Goal: Task Accomplishment & Management: Manage account settings

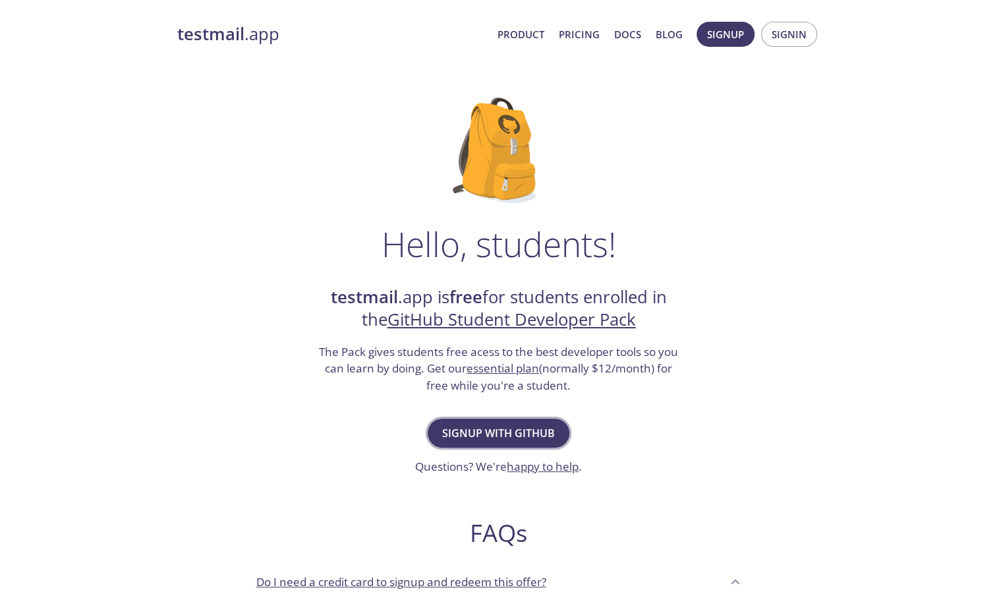
click at [529, 428] on span "Signup with GitHub" at bounding box center [498, 433] width 113 height 18
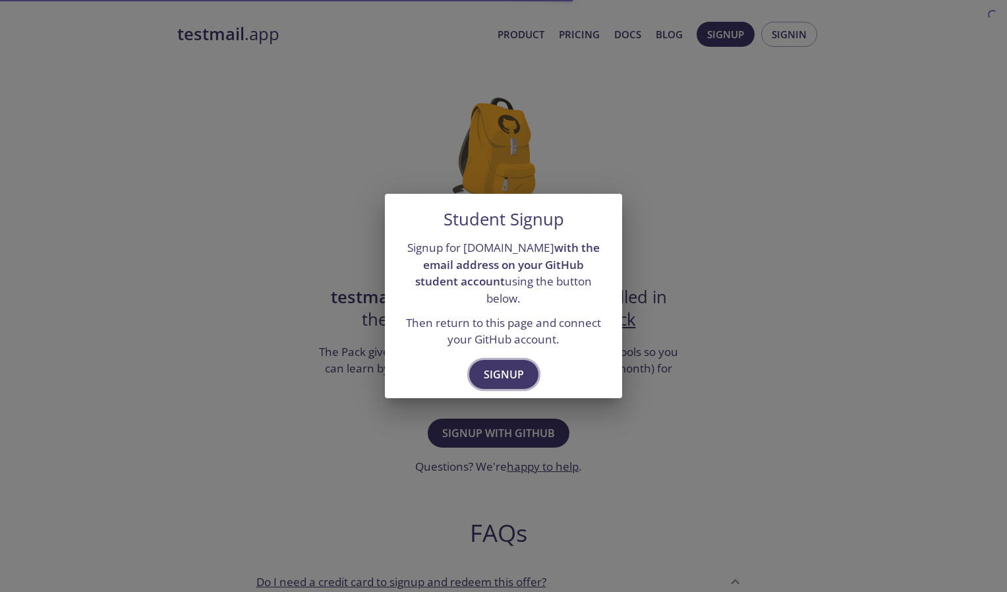
click at [498, 365] on span "Signup" at bounding box center [504, 374] width 40 height 18
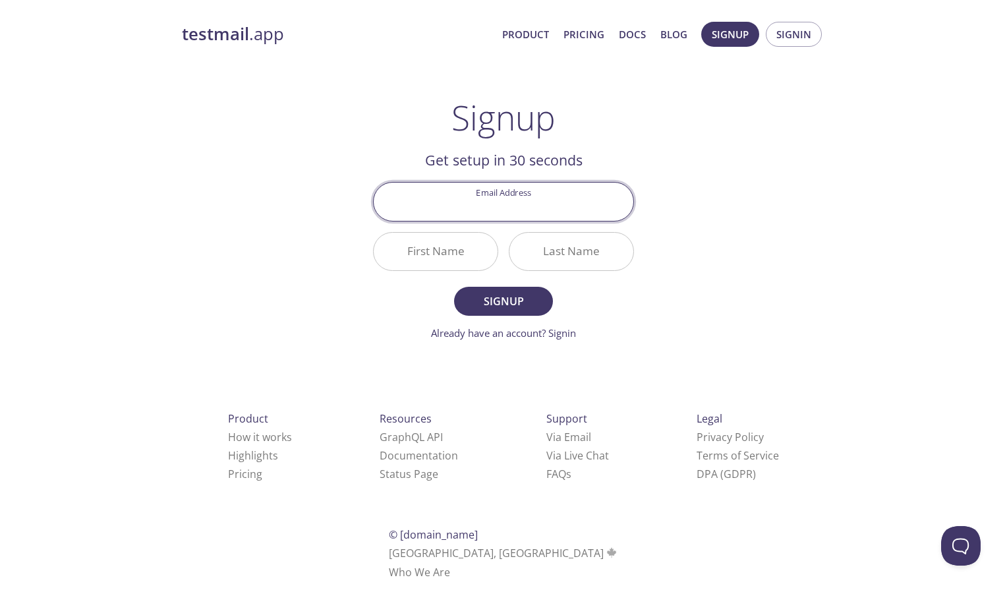
click at [501, 214] on input "Email Address" at bounding box center [504, 201] width 260 height 38
type input "[EMAIL_ADDRESS][DOMAIN_NAME]"
click at [445, 251] on input "First Name" at bounding box center [436, 252] width 124 height 38
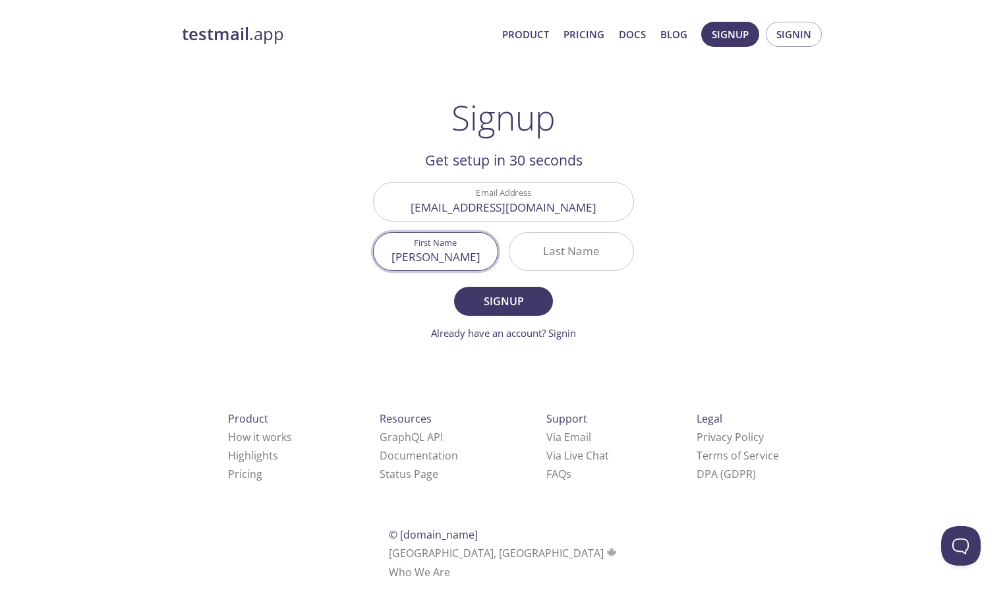
type input "[PERSON_NAME]"
click at [532, 250] on input "Last Name" at bounding box center [571, 252] width 124 height 38
type input "Nazeer"
click at [511, 305] on span "Signup" at bounding box center [503, 301] width 70 height 18
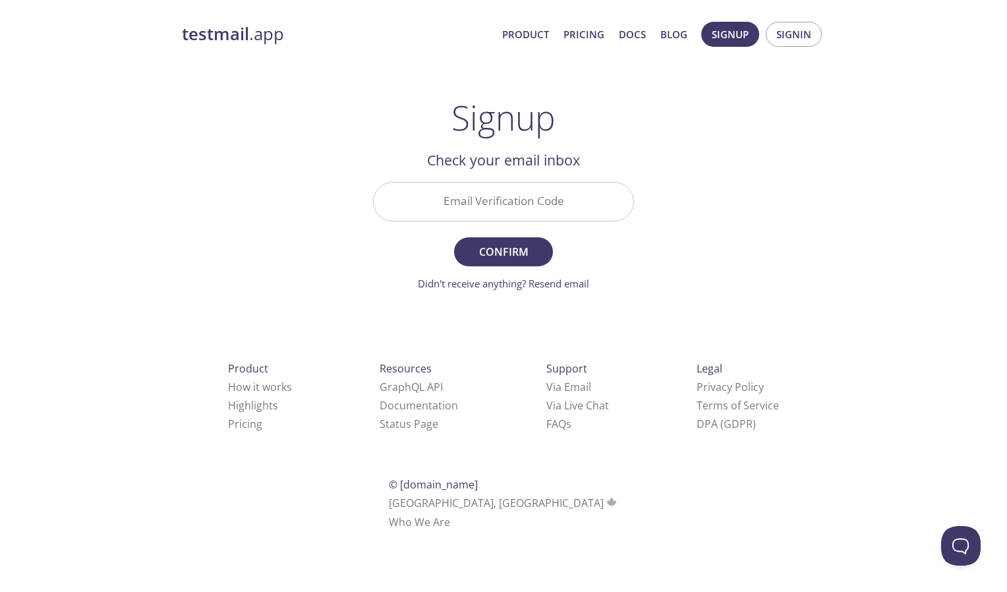
click at [553, 213] on input "Email Verification Code" at bounding box center [504, 201] width 260 height 38
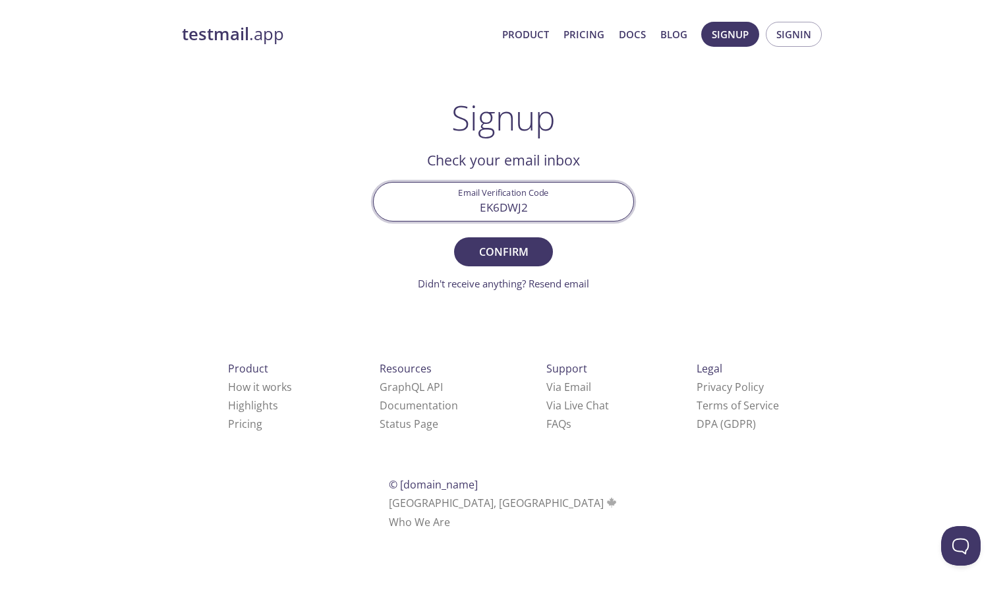
type input "EK6DWJ2"
click at [454, 237] on button "Confirm" at bounding box center [503, 251] width 99 height 29
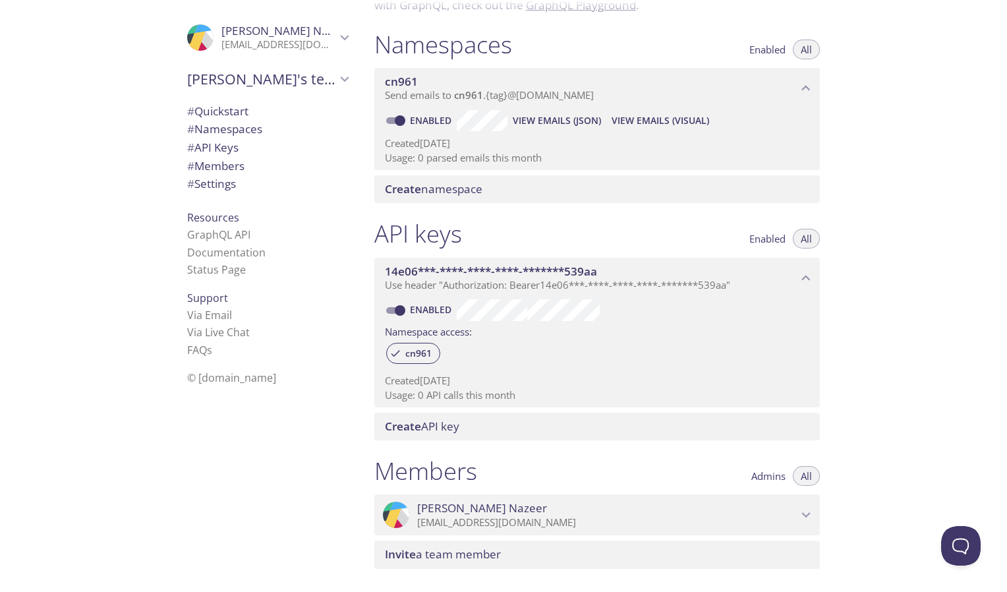
scroll to position [138, 0]
click at [248, 108] on span "# Quickstart" at bounding box center [267, 111] width 161 height 17
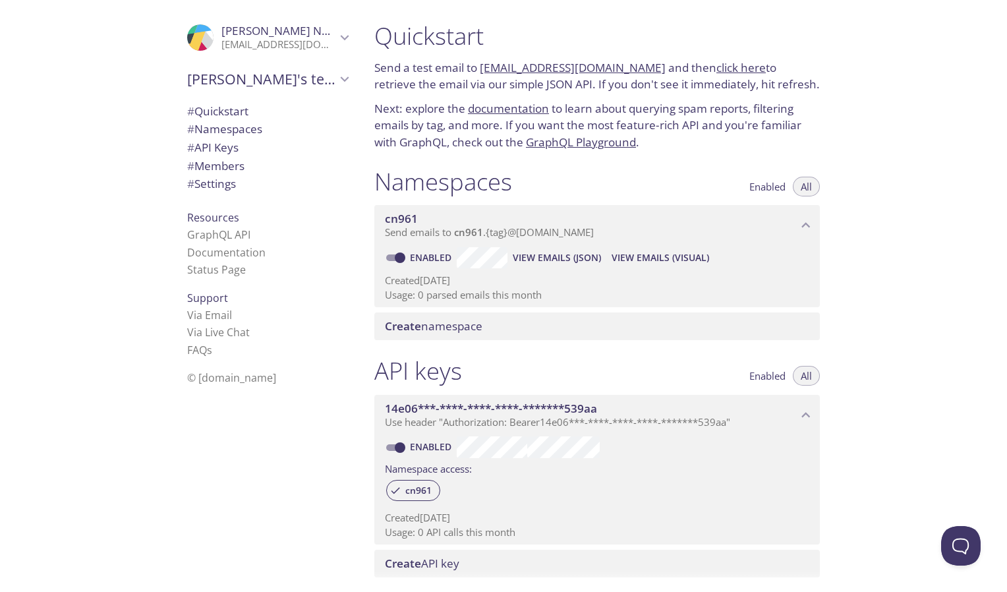
click at [549, 65] on link "cn961.test@inbox.testmail.app" at bounding box center [573, 67] width 186 height 15
click at [716, 67] on link "click here" at bounding box center [740, 67] width 49 height 15
click at [760, 186] on span "Enabled" at bounding box center [767, 186] width 36 height 0
click at [814, 184] on button "All" at bounding box center [806, 187] width 27 height 20
click at [645, 342] on div "Namespaces Enabled All cn961 Send emails to cn961 . {tag} @inbox.testmail.app E…" at bounding box center [597, 254] width 466 height 190
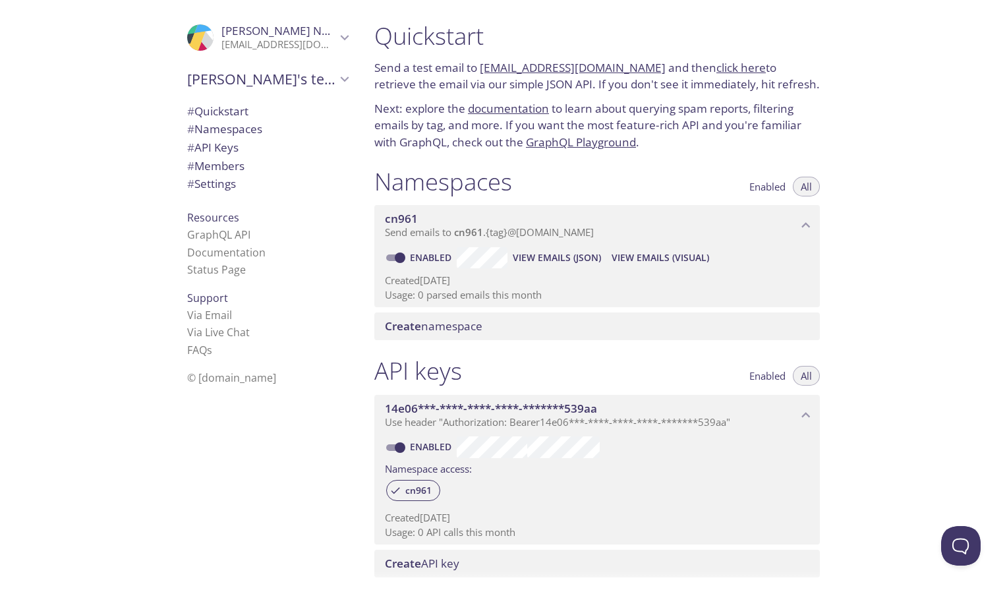
click at [651, 331] on span "Create namespace" at bounding box center [600, 326] width 430 height 14
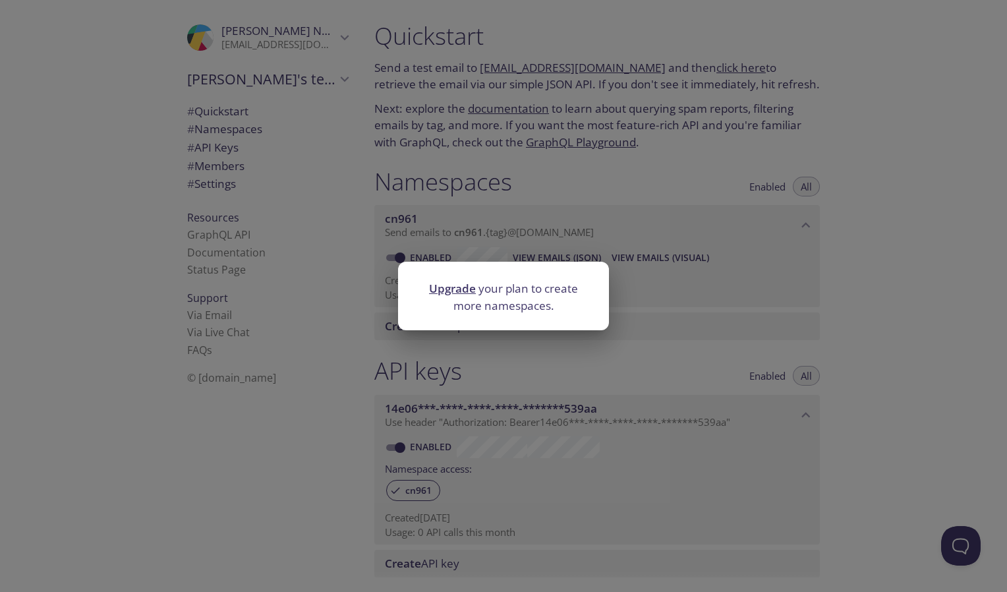
click at [459, 284] on link "Upgrade" at bounding box center [452, 288] width 47 height 15
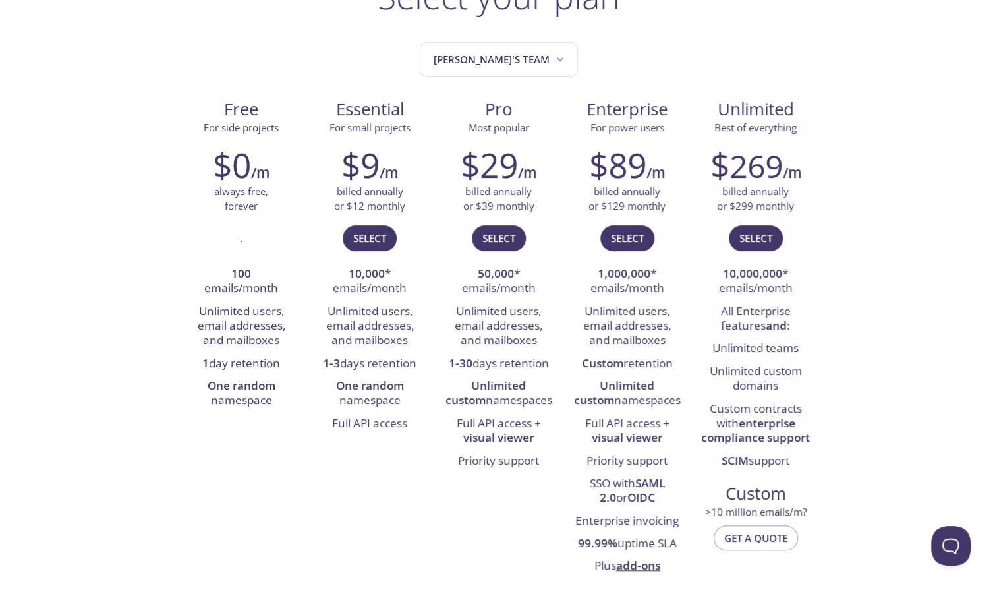
scroll to position [118, 0]
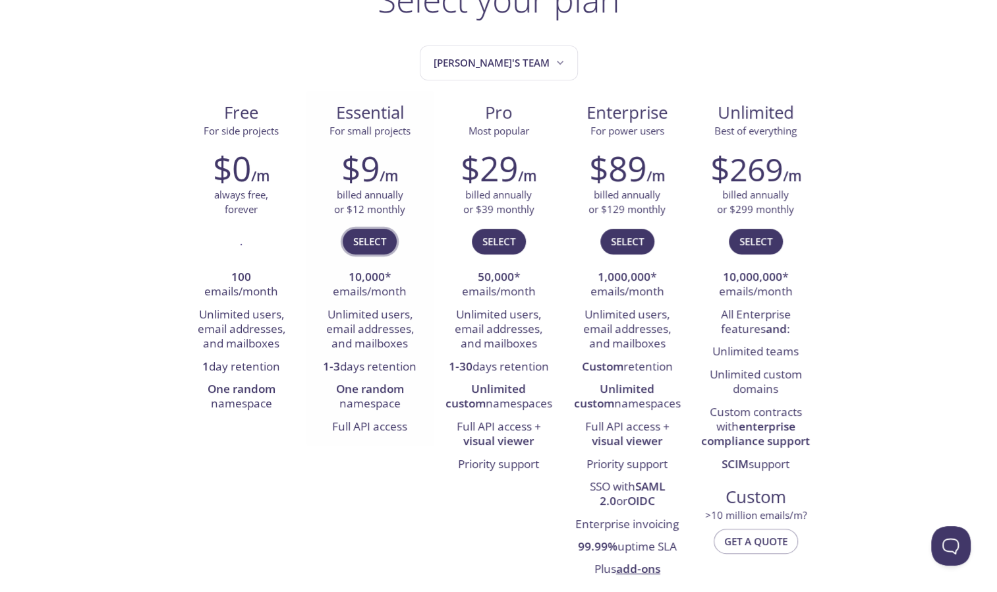
click at [374, 237] on span "Select" at bounding box center [369, 241] width 33 height 17
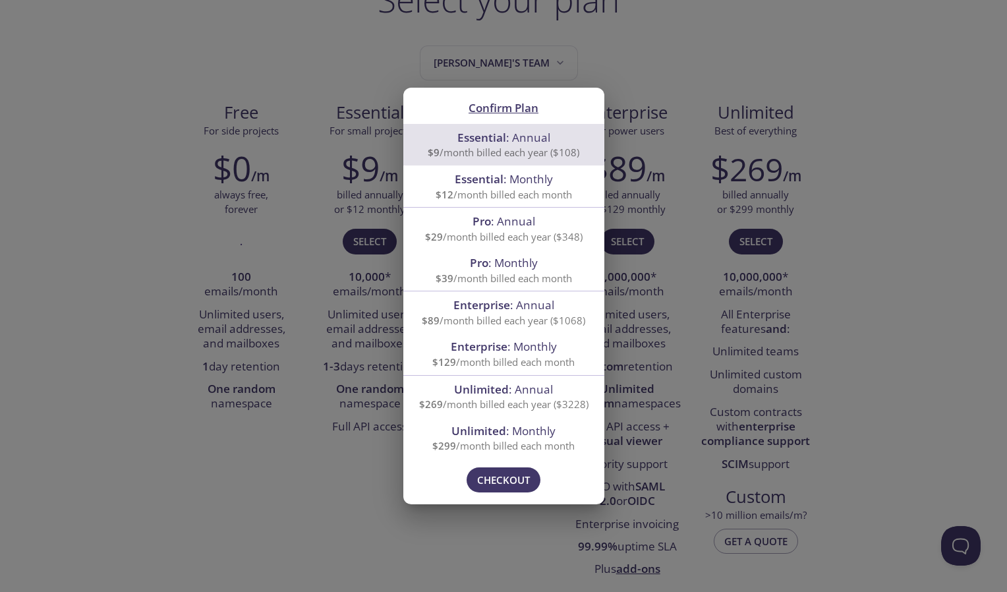
click at [417, 500] on div "Please try again in a moment! Contact us if this persists. Checkout" at bounding box center [503, 481] width 201 height 45
click at [519, 117] on h2 "Confirm Plan" at bounding box center [503, 107] width 169 height 22
click at [514, 111] on span "Confirm Plan" at bounding box center [503, 107] width 70 height 15
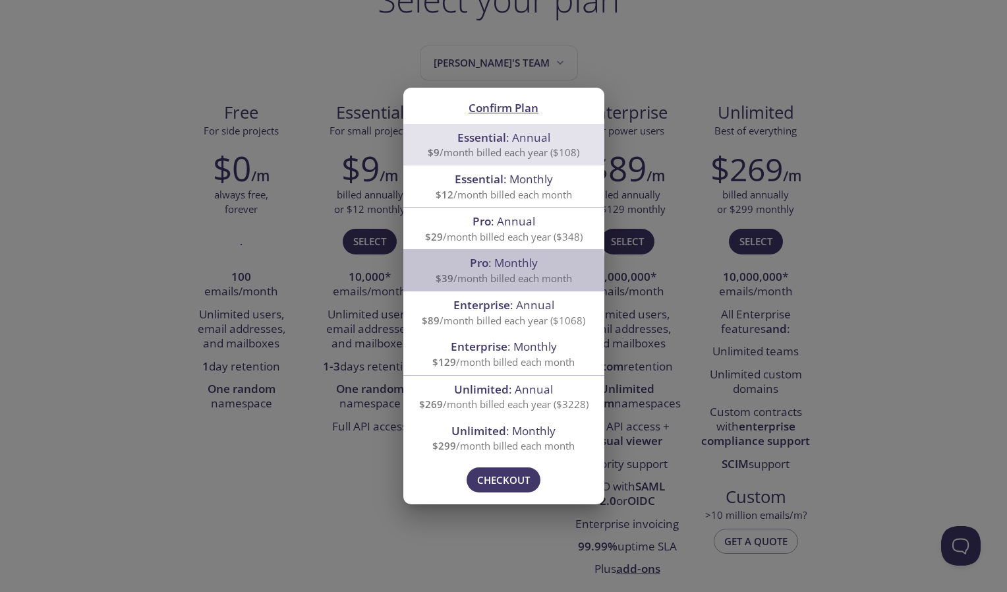
click at [414, 274] on div "Pro : Monthly $39 /month billed each month" at bounding box center [503, 270] width 201 height 42
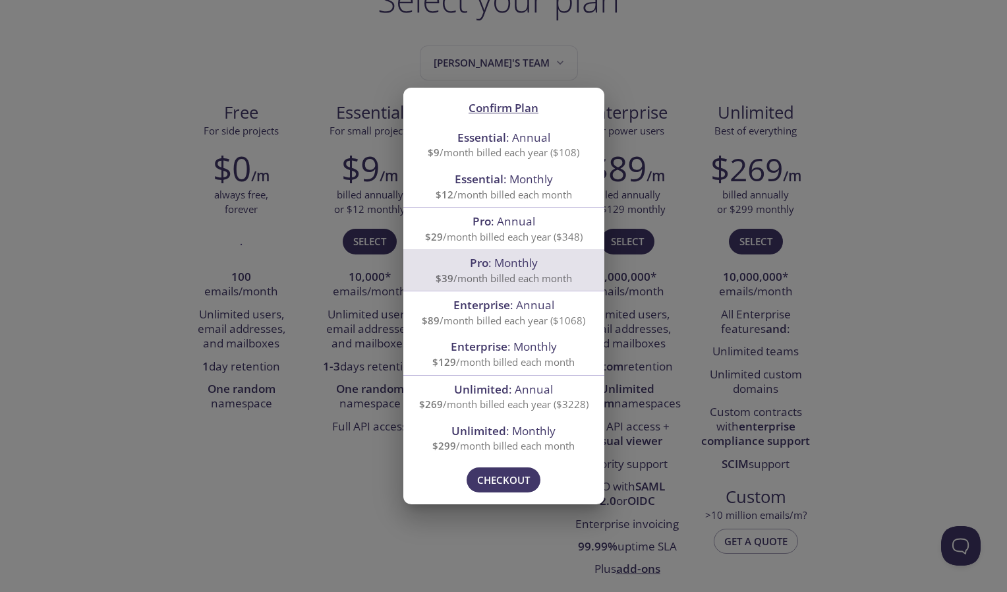
click at [390, 362] on div "Confirm Plan Essential : Annual $9 /month billed each year ($108) Essential : M…" at bounding box center [503, 296] width 1007 height 592
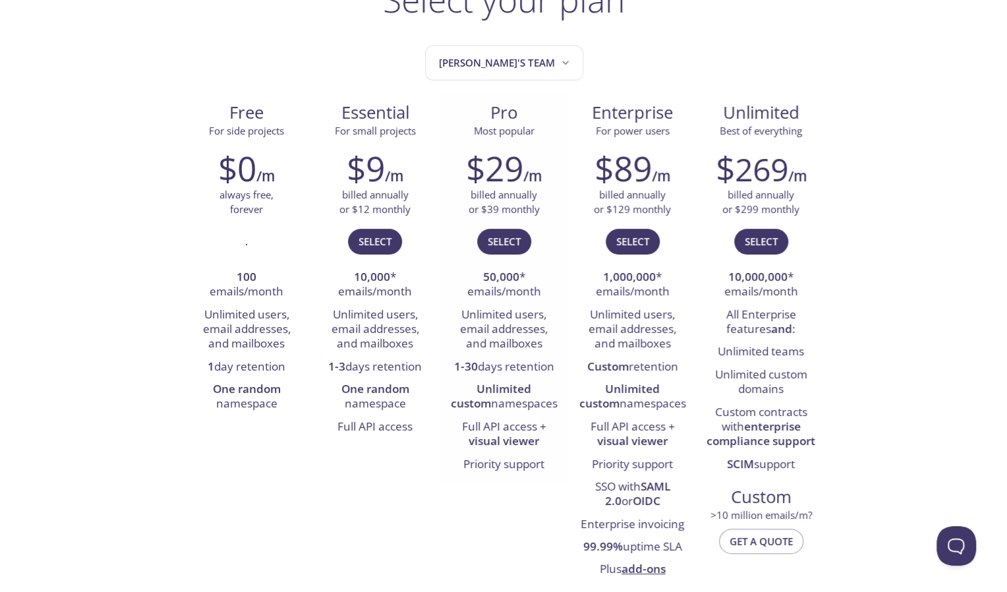
scroll to position [0, 0]
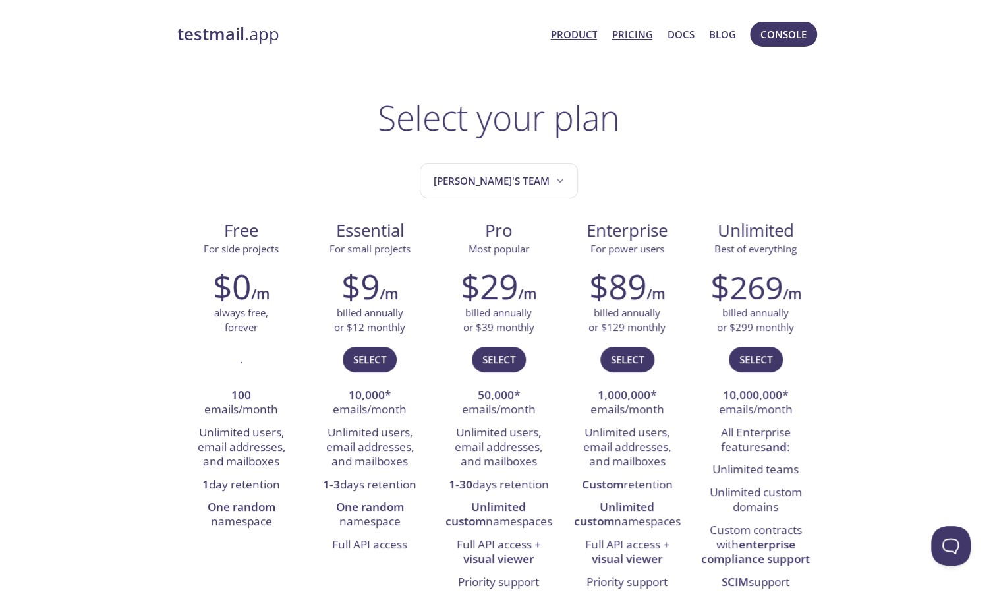
click at [586, 34] on link "Product" at bounding box center [573, 34] width 47 height 17
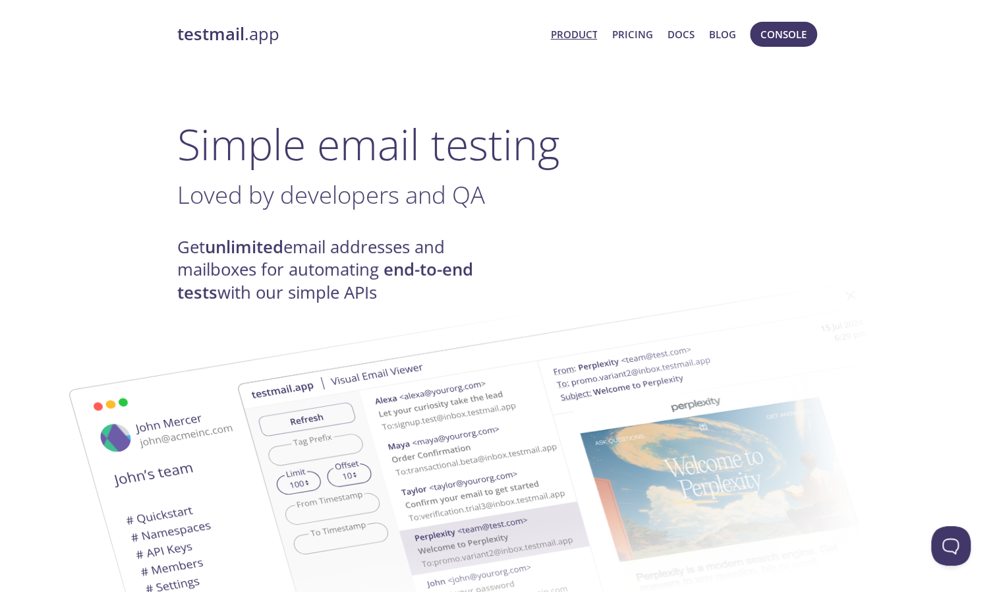
click at [204, 37] on strong "testmail" at bounding box center [210, 33] width 67 height 23
click at [202, 34] on strong "testmail" at bounding box center [210, 33] width 67 height 23
click at [766, 34] on span "Console" at bounding box center [783, 34] width 46 height 17
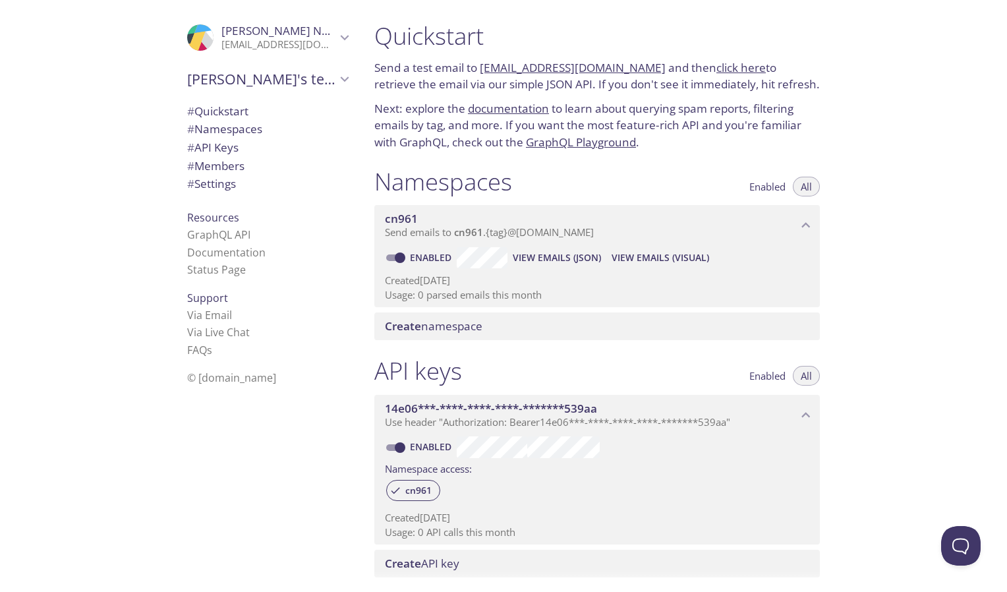
click at [225, 40] on p "[EMAIL_ADDRESS][DOMAIN_NAME]" at bounding box center [278, 44] width 115 height 13
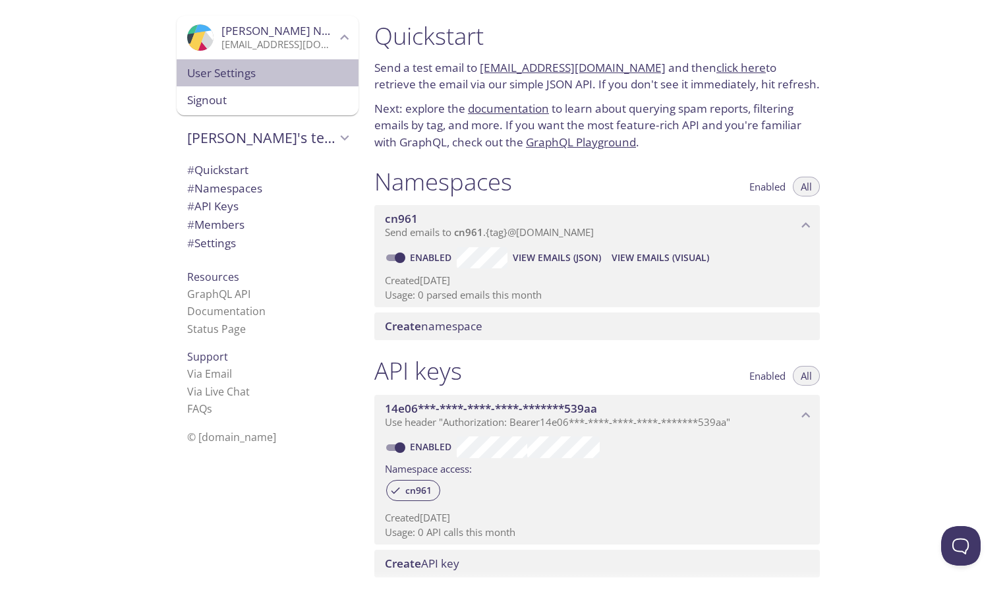
click at [243, 78] on span "User Settings" at bounding box center [267, 73] width 161 height 17
